Goal: Find specific page/section: Find specific page/section

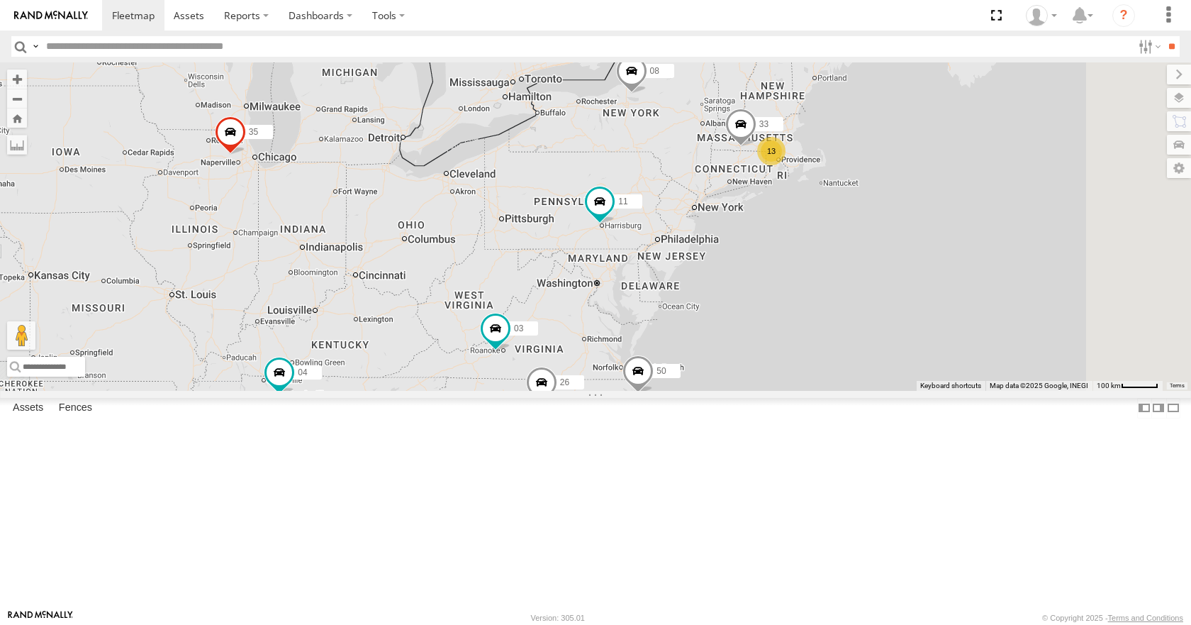
drag, startPoint x: 968, startPoint y: 251, endPoint x: 862, endPoint y: 287, distance: 111.7
click at [863, 287] on div "35 14 08 04 11 26 50 03 13 33" at bounding box center [595, 226] width 1191 height 328
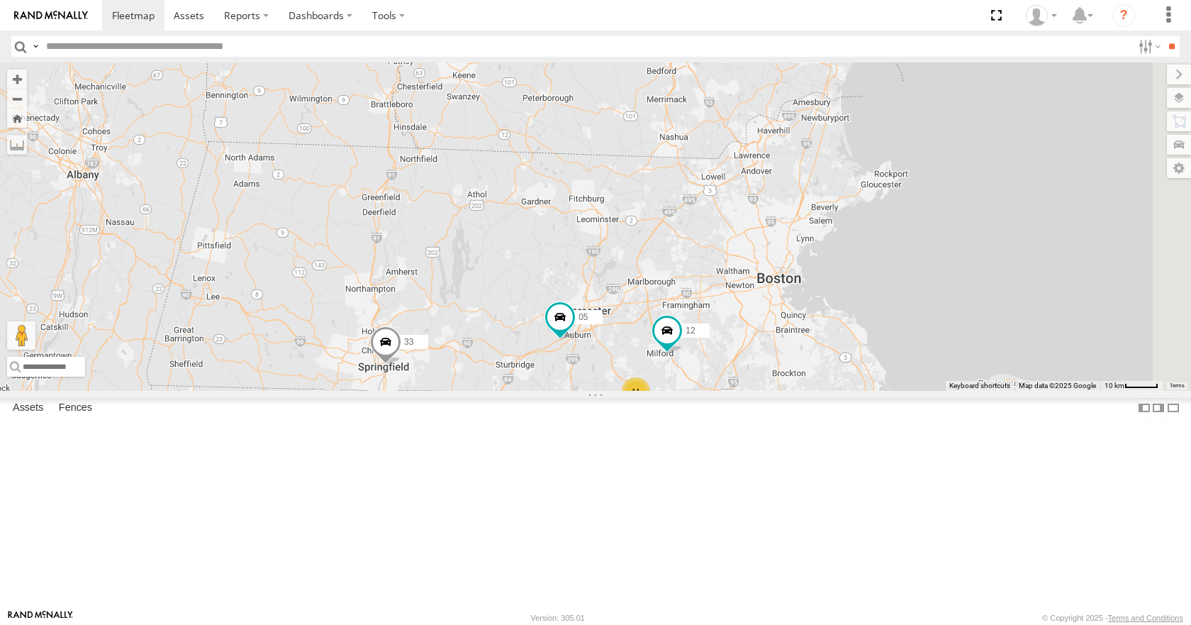
drag, startPoint x: 910, startPoint y: 196, endPoint x: 742, endPoint y: 347, distance: 226.0
click at [742, 347] on div "35 14 08 04 11 26 50 03 33 05 11 12" at bounding box center [595, 226] width 1191 height 328
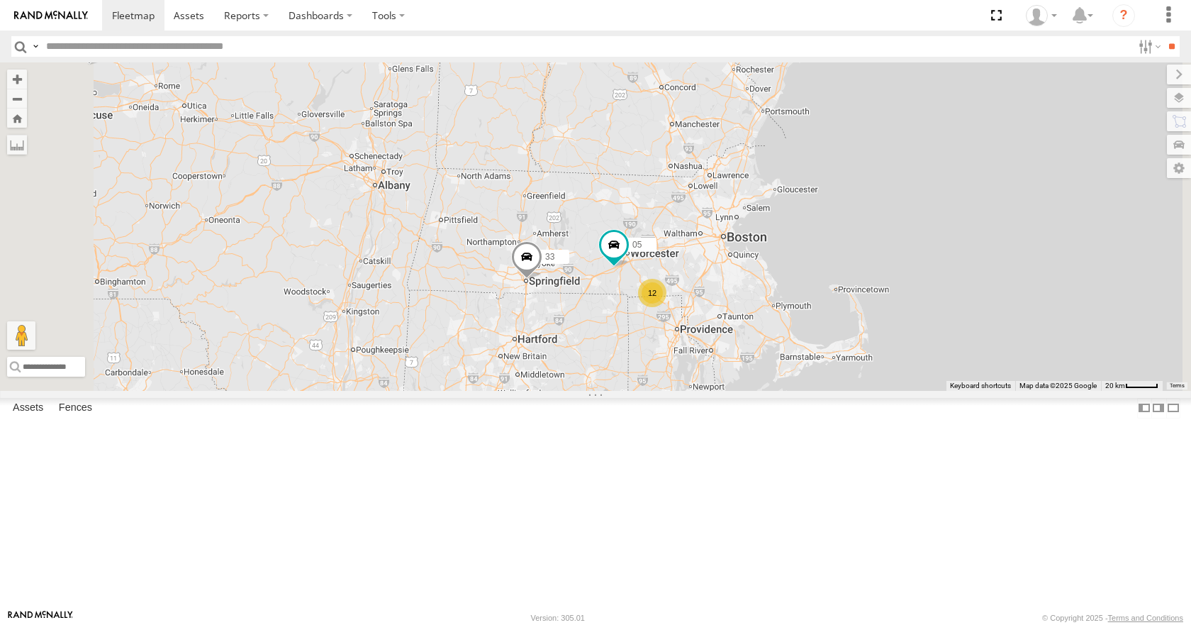
drag, startPoint x: 742, startPoint y: 347, endPoint x: 799, endPoint y: 321, distance: 63.1
click at [799, 321] on div "35 14 08 04 11 26 50 03 33 05 12" at bounding box center [595, 226] width 1191 height 328
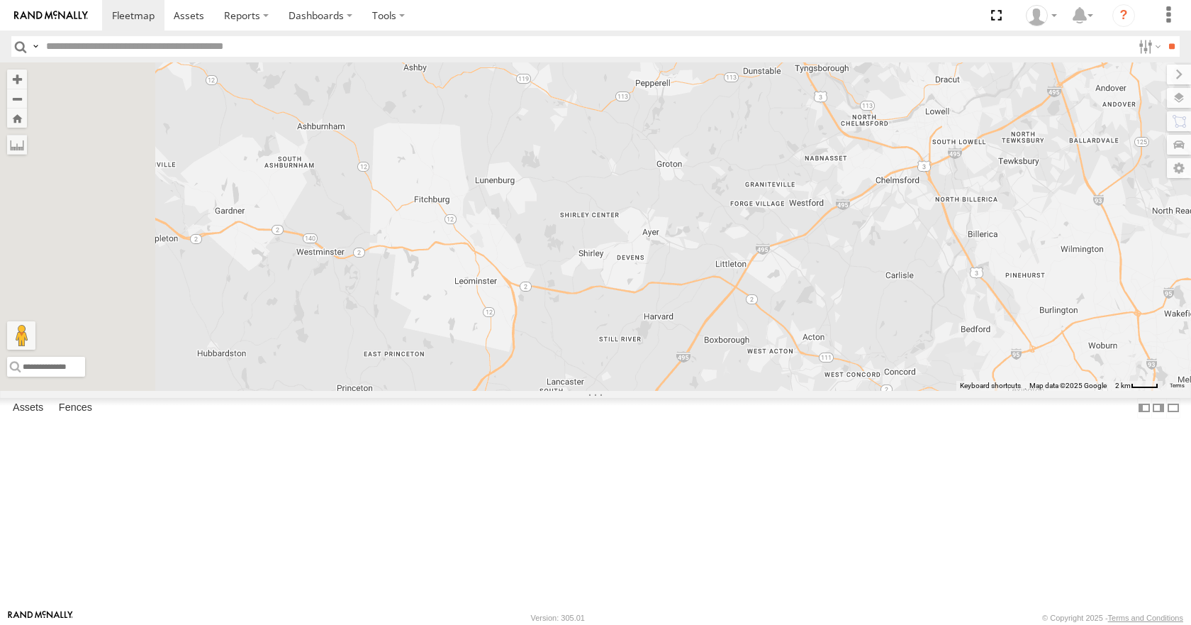
drag, startPoint x: 853, startPoint y: 298, endPoint x: 899, endPoint y: 417, distance: 127.7
click at [899, 390] on div "35 14 08 04 11 26 50 03 33 05 12" at bounding box center [595, 226] width 1191 height 328
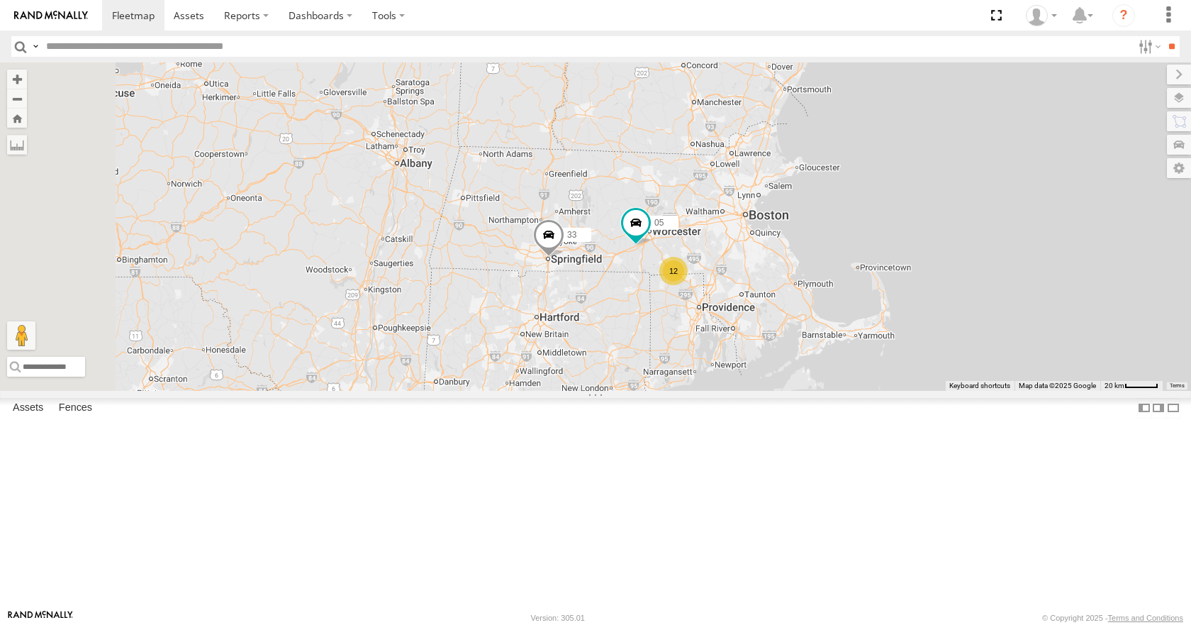
drag, startPoint x: 789, startPoint y: 416, endPoint x: 852, endPoint y: 284, distance: 146.2
click at [852, 284] on div "35 14 08 04 11 26 50 03 33 05 12" at bounding box center [595, 226] width 1191 height 328
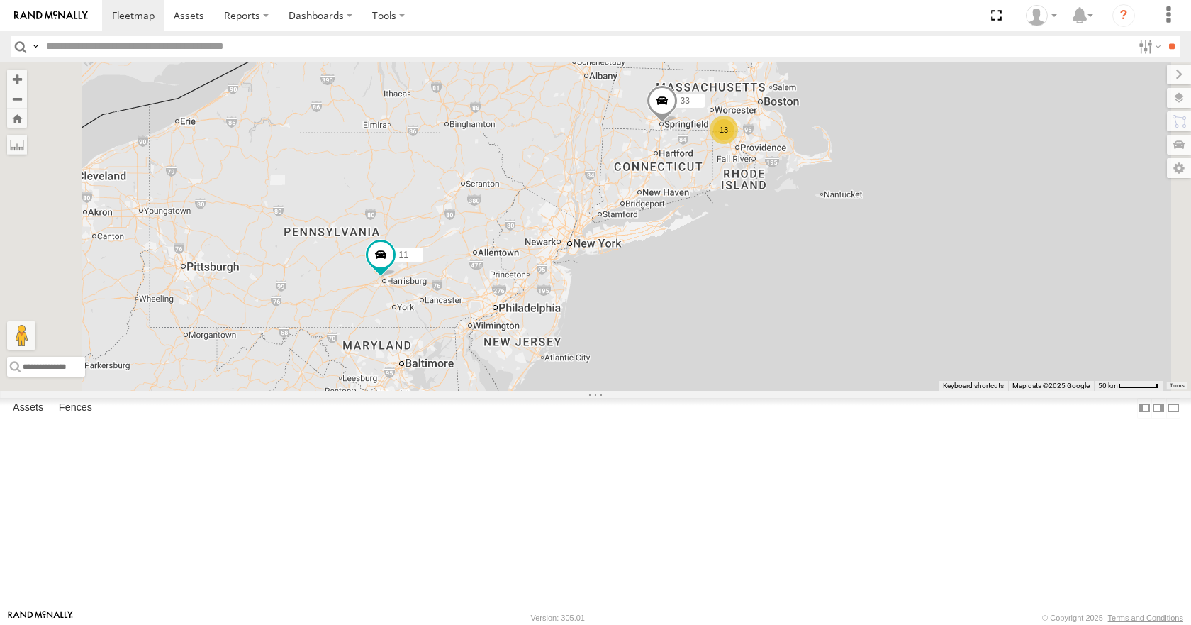
drag, startPoint x: 699, startPoint y: 403, endPoint x: 792, endPoint y: 252, distance: 177.3
click at [792, 252] on div "35 14 08 04 11 26 50 03 33 13" at bounding box center [595, 226] width 1191 height 328
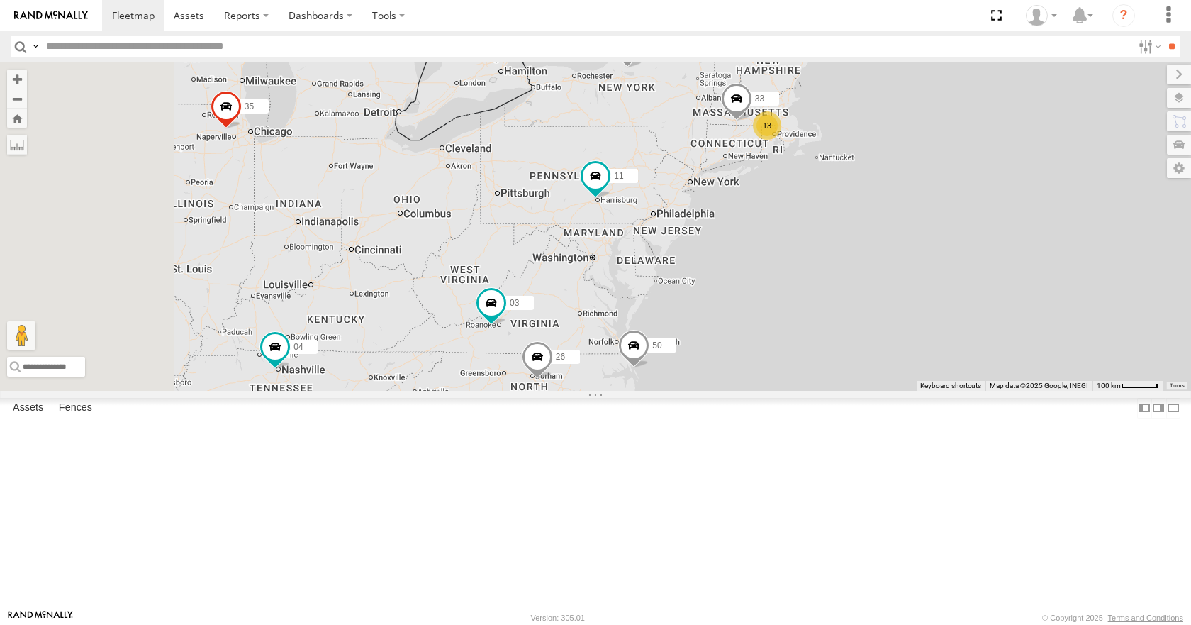
drag, startPoint x: 772, startPoint y: 251, endPoint x: 874, endPoint y: 247, distance: 102.2
click at [874, 247] on div "35 14 08 04 11 26 50 03 33 13" at bounding box center [595, 226] width 1191 height 328
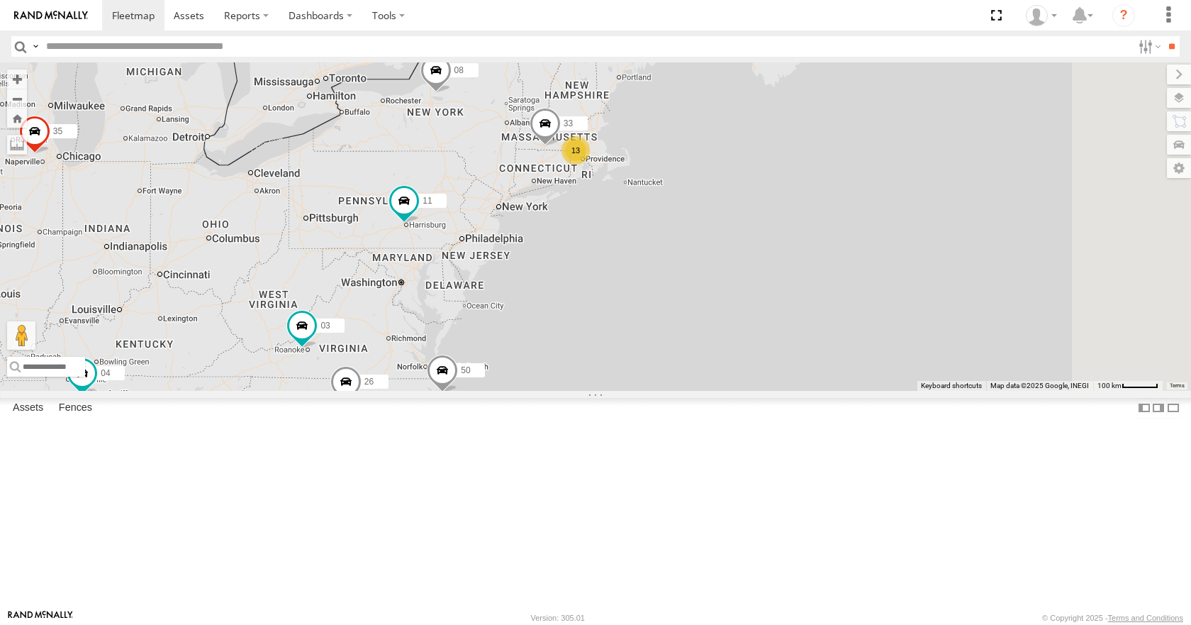
drag, startPoint x: 906, startPoint y: 213, endPoint x: 626, endPoint y: 267, distance: 284.7
click at [626, 267] on div "35 08 04 11 26 50 03 14 13 33" at bounding box center [595, 226] width 1191 height 328
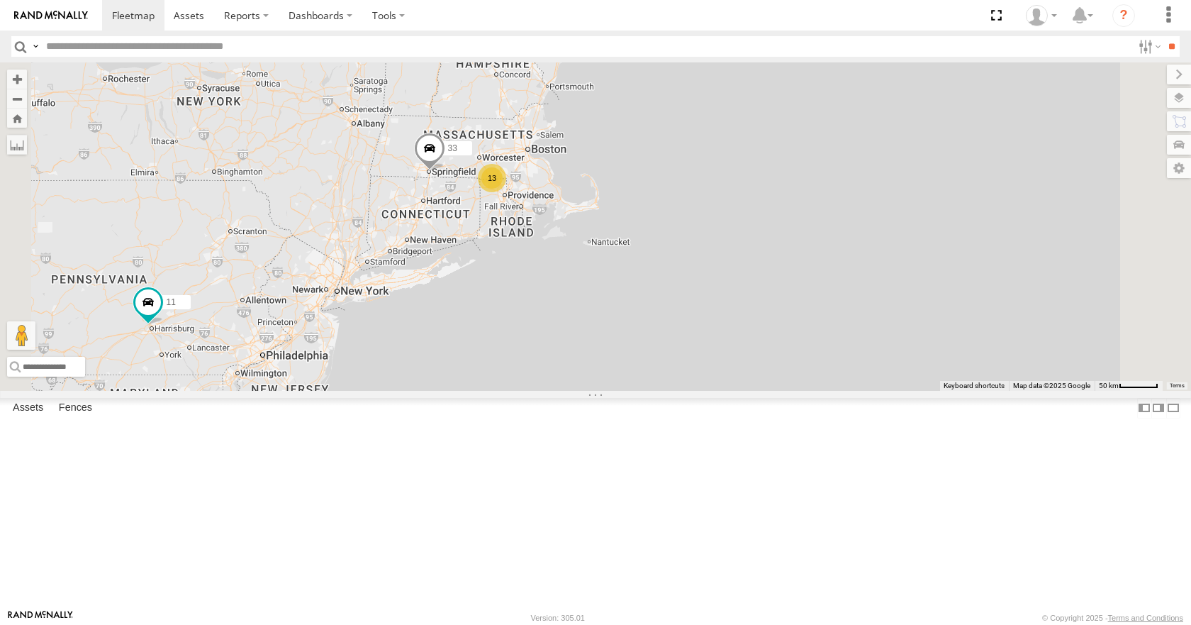
drag, startPoint x: 562, startPoint y: 284, endPoint x: 620, endPoint y: 243, distance: 70.6
click at [620, 243] on div "35 08 04 11 26 50 03 14 33 13" at bounding box center [595, 226] width 1191 height 328
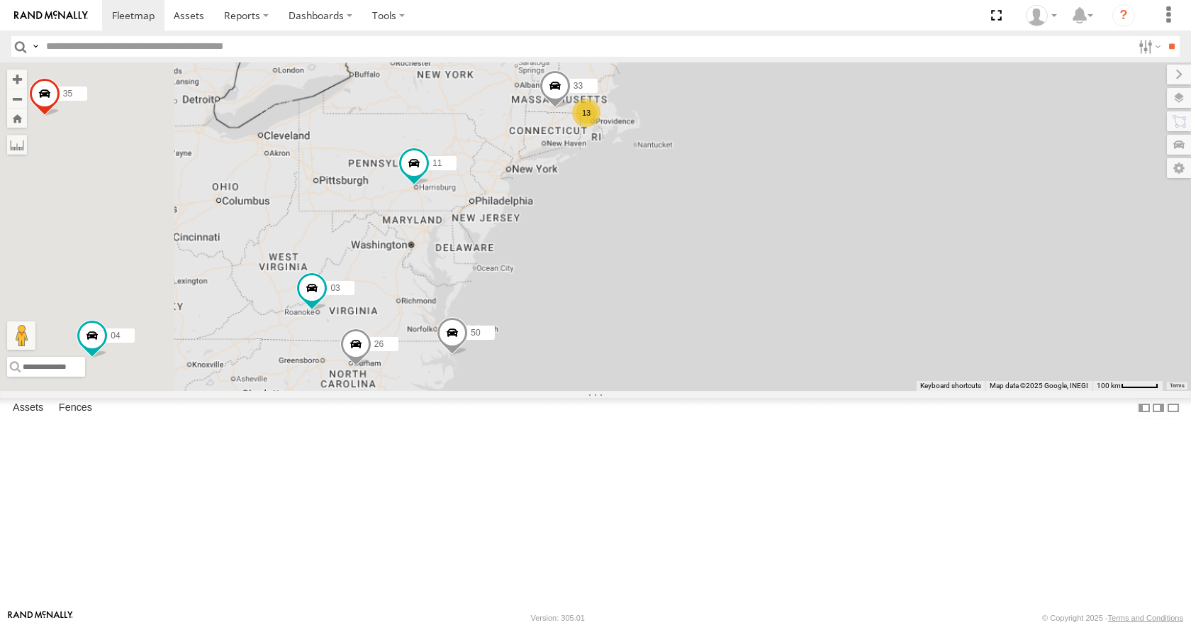
drag, startPoint x: 600, startPoint y: 177, endPoint x: 698, endPoint y: 147, distance: 103.0
click at [698, 147] on div "35 08 04 11 26 50 03 14 33 13" at bounding box center [595, 226] width 1191 height 328
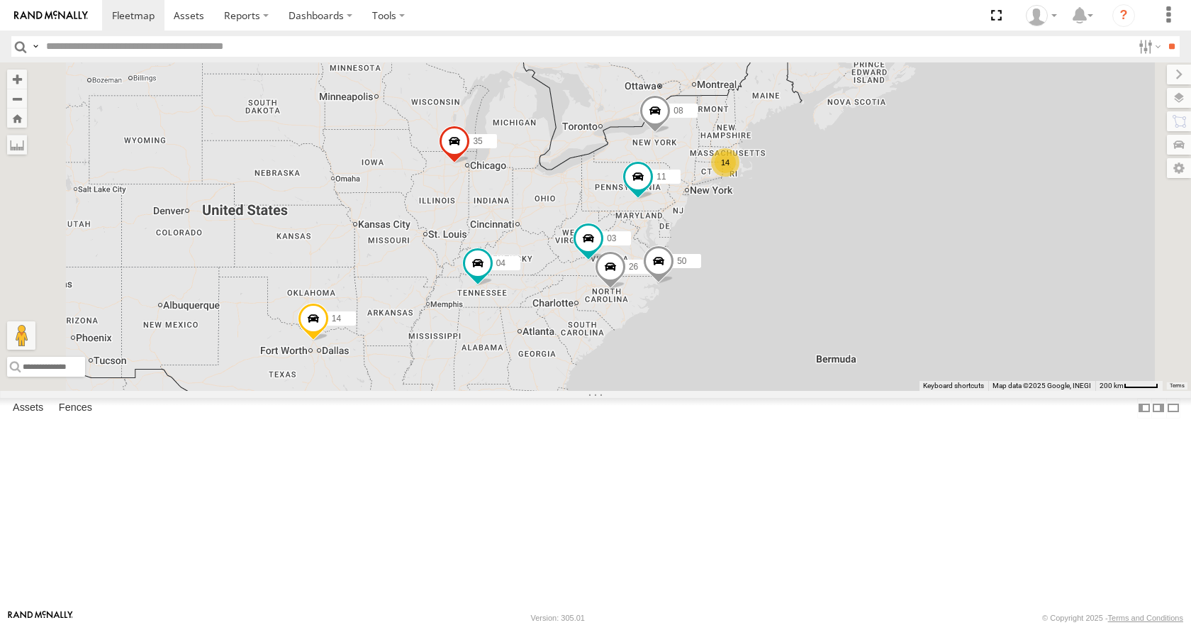
drag, startPoint x: 743, startPoint y: 302, endPoint x: 670, endPoint y: 312, distance: 73.7
click at [670, 312] on div "08 11 26 50 03 14 35 14 04" at bounding box center [595, 226] width 1191 height 328
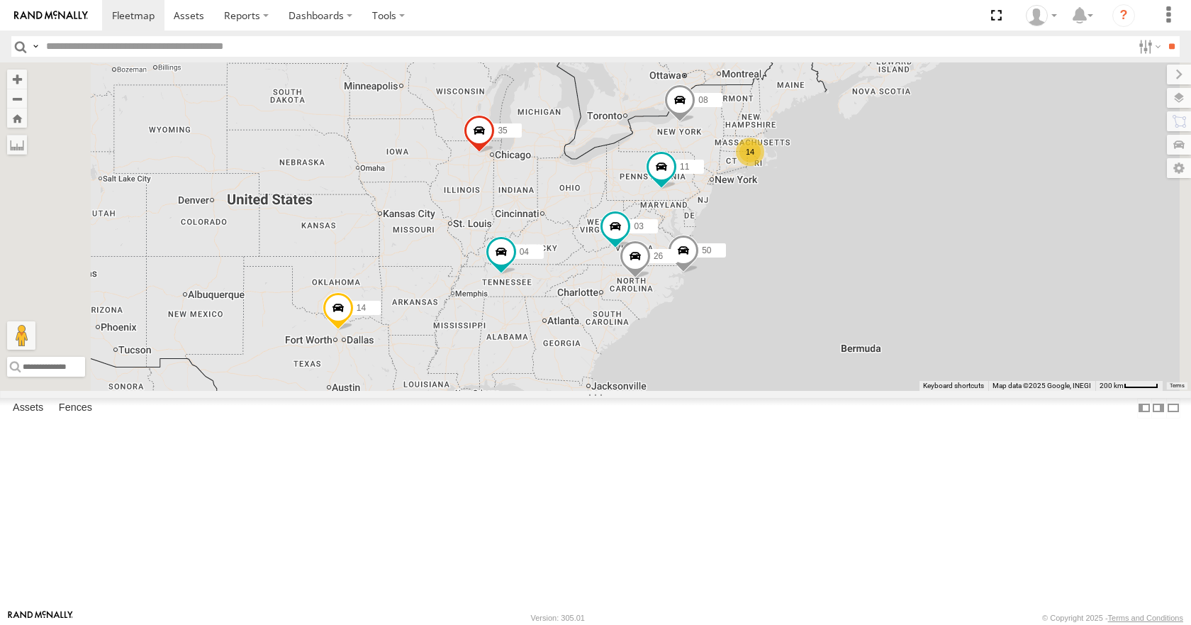
drag, startPoint x: 791, startPoint y: 307, endPoint x: 753, endPoint y: 308, distance: 37.6
click at [753, 308] on div "35 14 08 04 11 50 14 26 03" at bounding box center [595, 226] width 1191 height 328
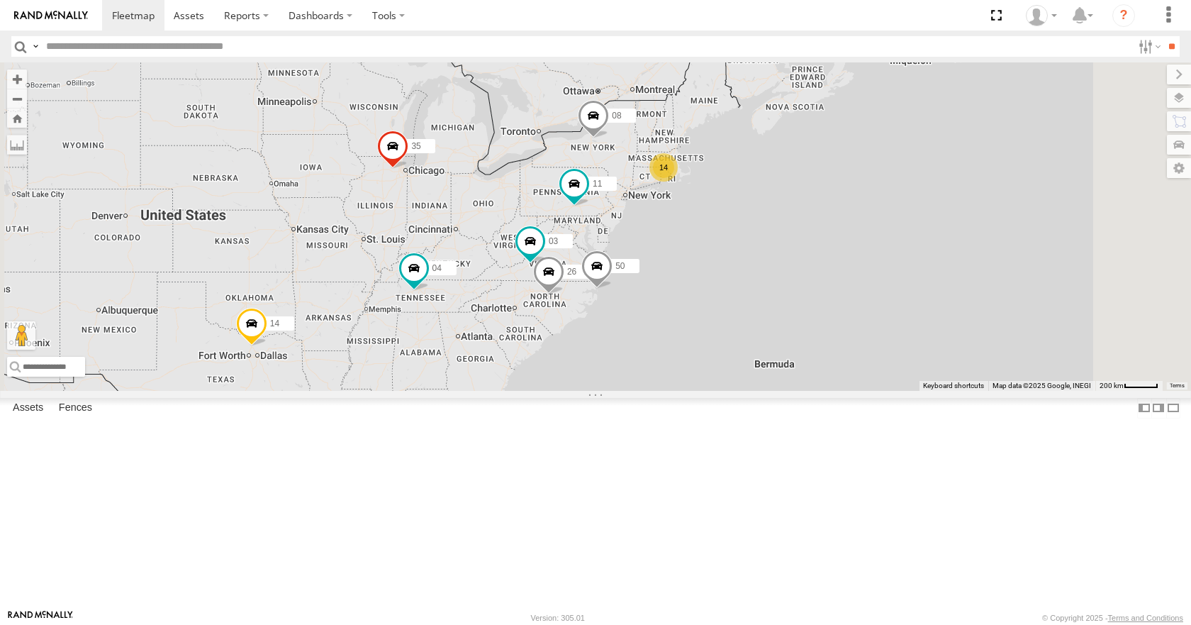
drag, startPoint x: 871, startPoint y: 283, endPoint x: 723, endPoint y: 301, distance: 149.3
click at [723, 301] on div "14 35 14 08 04 11 26 50 03" at bounding box center [595, 226] width 1191 height 328
